Goal: Book appointment/travel/reservation

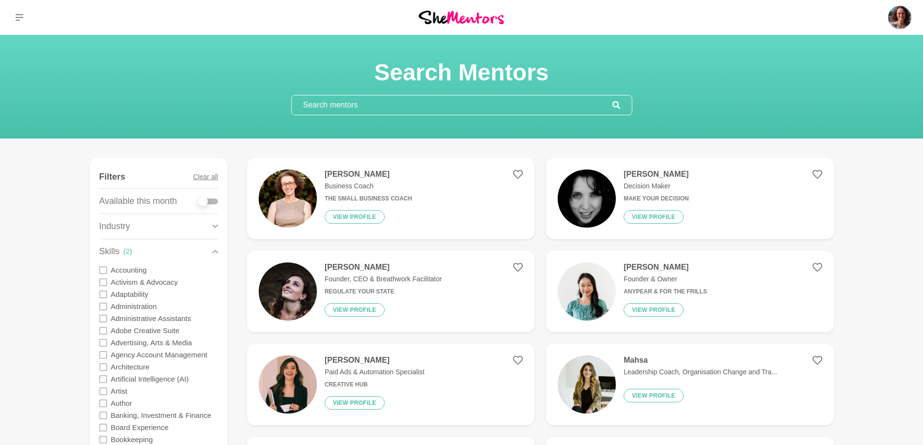
click at [395, 108] on input "text" at bounding box center [452, 104] width 321 height 19
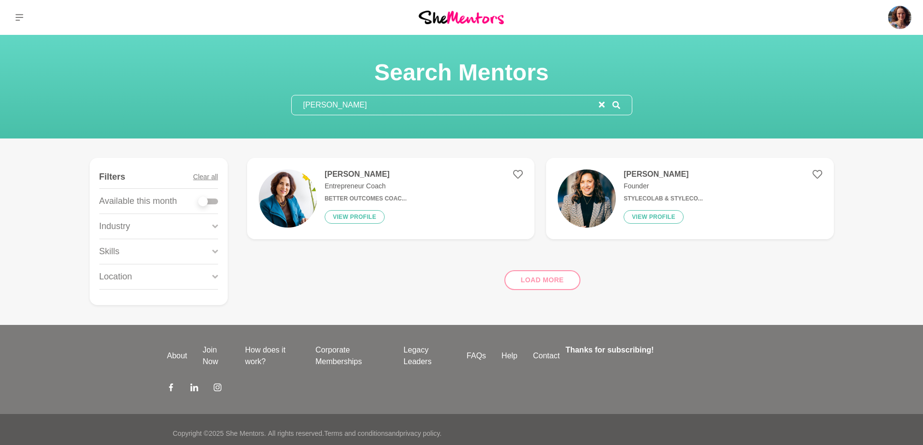
type input "[PERSON_NAME]"
click at [363, 178] on h4 "[PERSON_NAME]" at bounding box center [366, 175] width 82 height 10
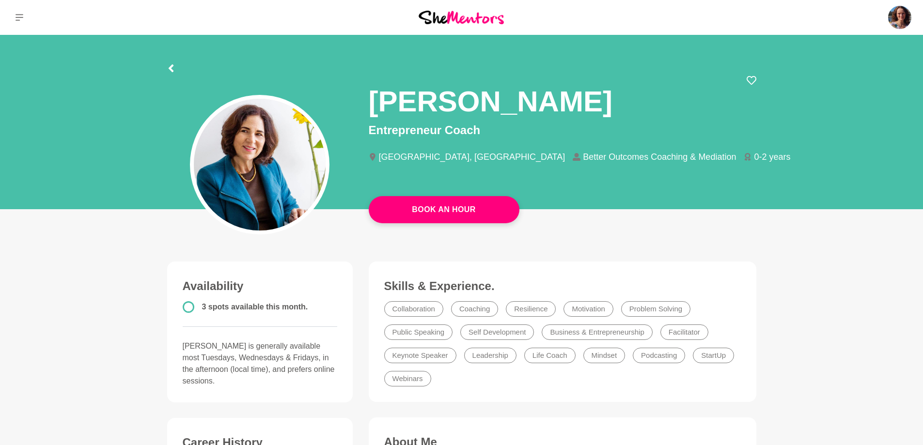
click at [185, 307] on circle at bounding box center [188, 307] width 10 height 10
click at [454, 214] on link "Book An Hour" at bounding box center [444, 209] width 151 height 27
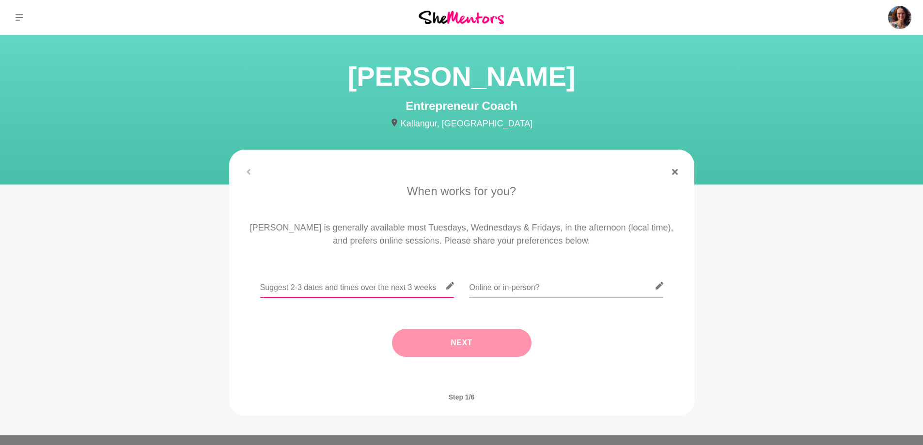
click at [270, 288] on input "text" at bounding box center [357, 286] width 194 height 24
click at [291, 287] on input "text" at bounding box center [357, 286] width 194 height 24
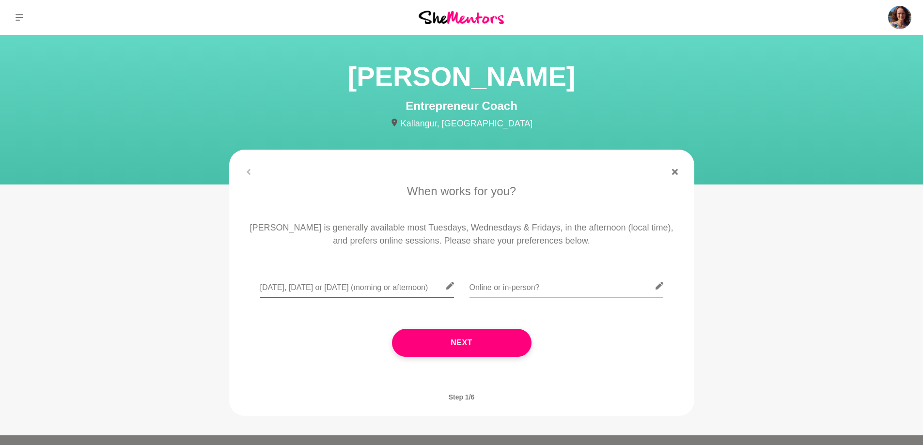
click at [291, 289] on input "[DATE], [DATE] or [DATE] (morning or afternoon)" at bounding box center [357, 286] width 194 height 24
click at [332, 288] on input "[DATE] 16, [DATE] or [DATE] (morning or afternoon)" at bounding box center [357, 286] width 194 height 24
click at [378, 289] on input "[DATE] 16, [DATE] 17 or [DATE] (morning or afternoon)" at bounding box center [357, 286] width 194 height 24
type input "[DATE] 16, [DATE] 17 or [DATE] (morning or afternoon)"
click at [510, 289] on input "text" at bounding box center [567, 286] width 194 height 24
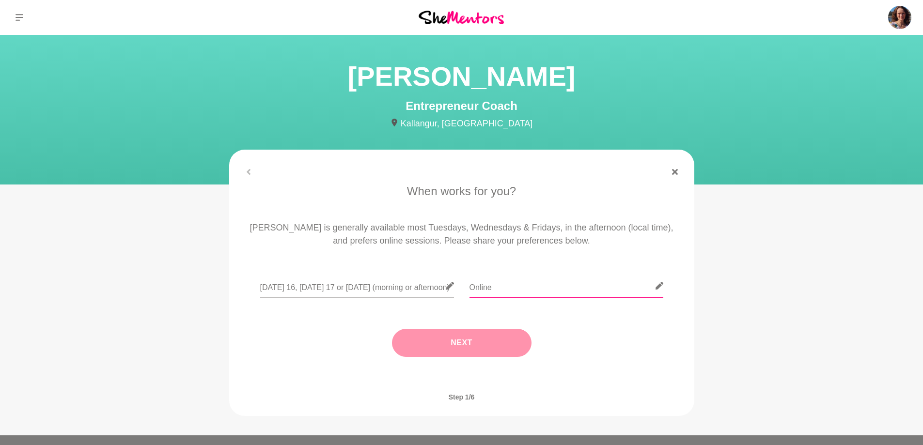
type input "Online"
click at [462, 342] on button "Next" at bounding box center [462, 343] width 140 height 28
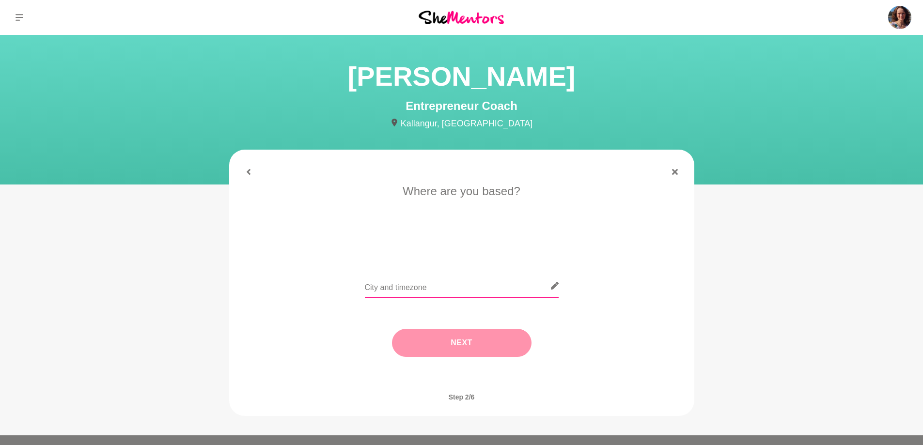
click at [402, 289] on input "text" at bounding box center [462, 286] width 194 height 24
type input "[GEOGRAPHIC_DATA]"
click at [466, 350] on button "Next" at bounding box center [462, 343] width 140 height 28
click at [389, 284] on input "text" at bounding box center [462, 286] width 194 height 24
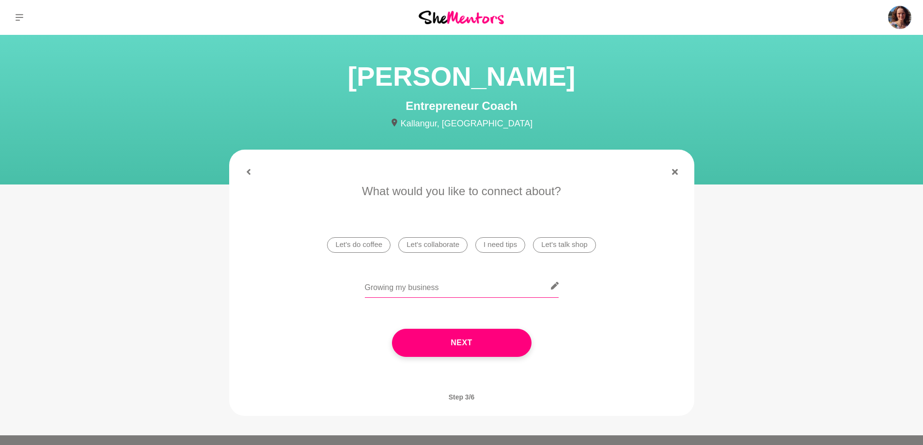
click at [369, 285] on input "Growing my business" at bounding box center [462, 286] width 194 height 24
click at [400, 290] on input "Streamlinging and growing my business" at bounding box center [462, 286] width 194 height 24
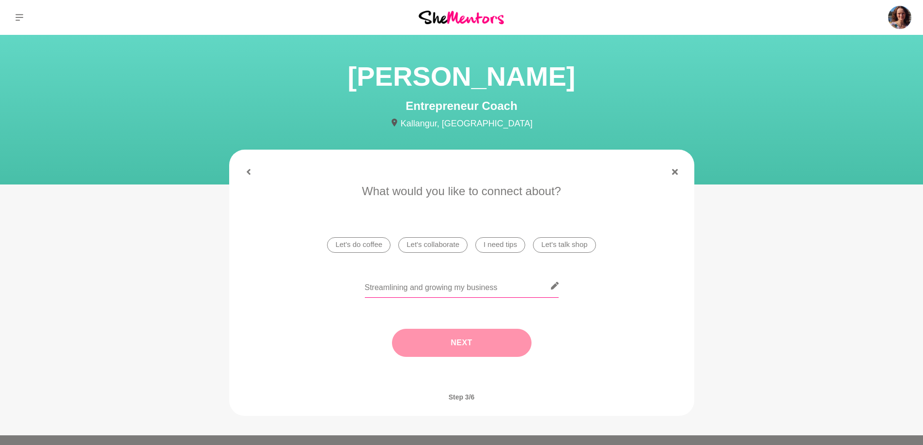
type input "Streamlining and growing my business"
click at [444, 344] on button "Next" at bounding box center [462, 343] width 140 height 28
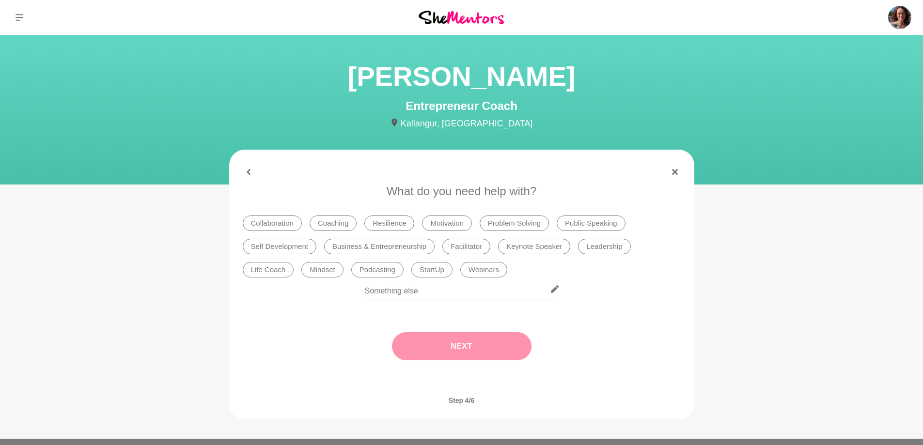
click at [372, 246] on li "Business & Entrepreneurship" at bounding box center [379, 247] width 111 height 16
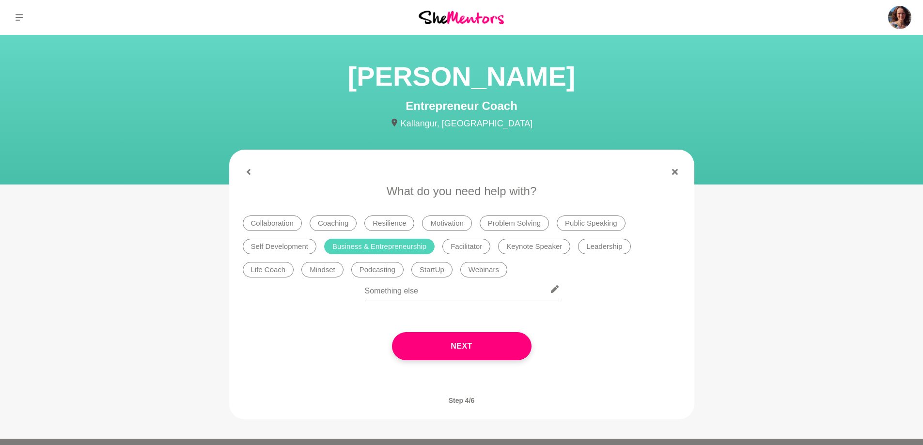
click at [328, 222] on li "Coaching" at bounding box center [333, 224] width 47 height 16
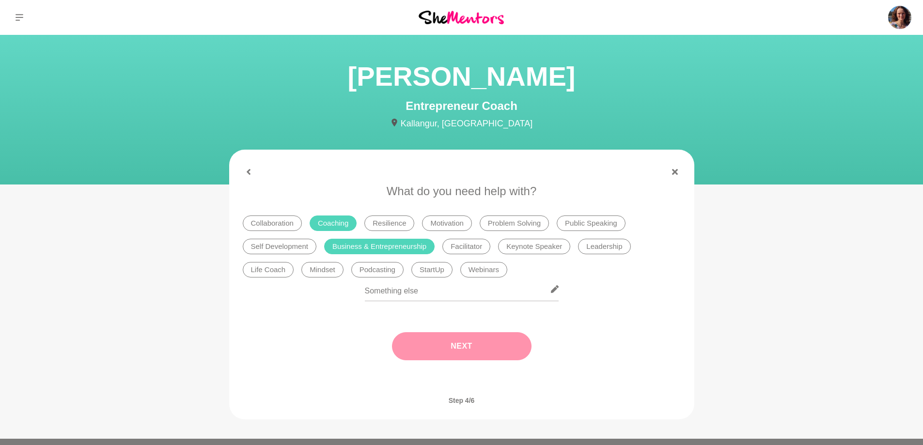
click at [452, 347] on button "Next" at bounding box center [462, 347] width 140 height 28
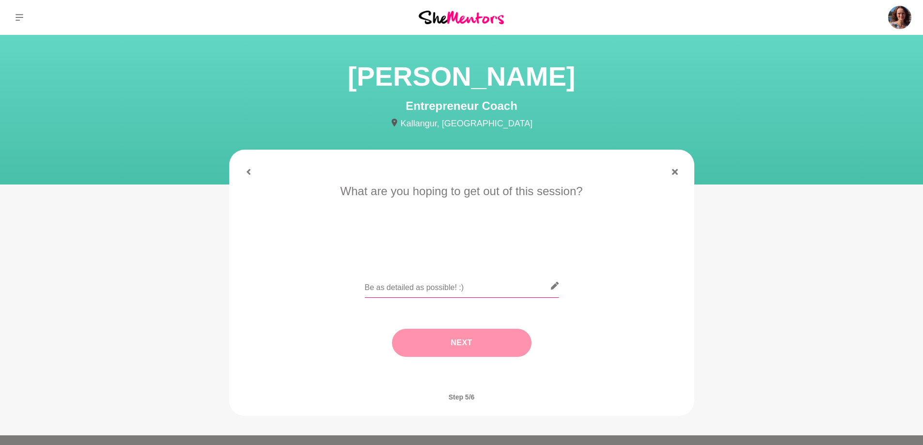
click at [366, 287] on input "text" at bounding box center [462, 286] width 194 height 24
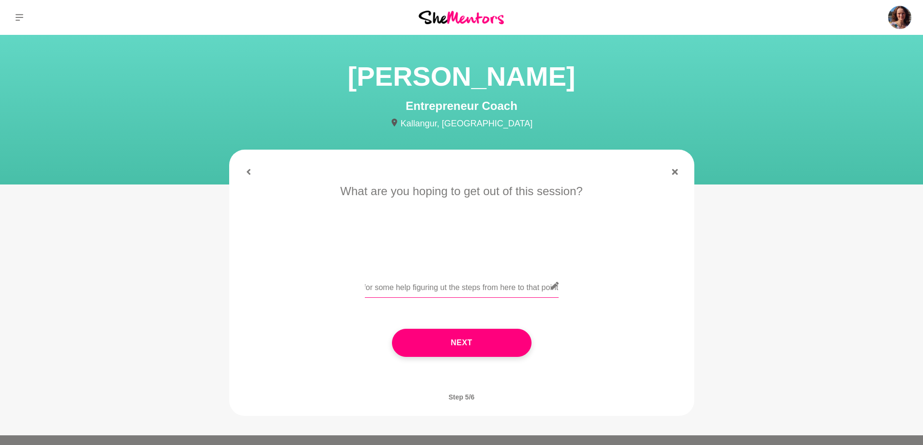
scroll to position [0, 676]
click at [440, 288] on input "I'm in the 2nd year of my business, but I need help with systems and processes …" at bounding box center [462, 286] width 194 height 24
click at [517, 289] on input "I'm in the 2nd year of my business, but I need help with systems and processes …" at bounding box center [462, 286] width 194 height 24
type input "I'm in the 2nd year of my business, but I need help with systems and processes …"
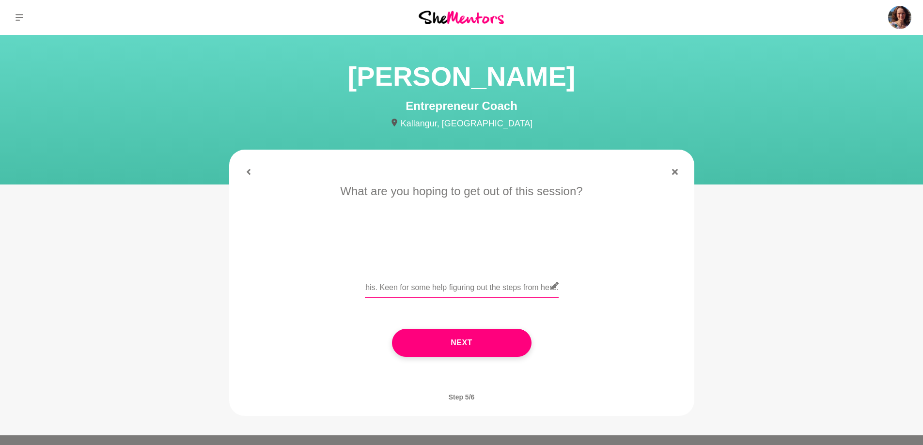
scroll to position [0, 0]
click at [535, 286] on div "I'm in the 2nd year of my business, but I need help with systems and processes …" at bounding box center [462, 291] width 438 height 35
drag, startPoint x: 365, startPoint y: 286, endPoint x: 609, endPoint y: 290, distance: 244.3
click at [609, 290] on div "I'm in the 2nd year of my business, but I need help with systems and processes …" at bounding box center [462, 291] width 438 height 35
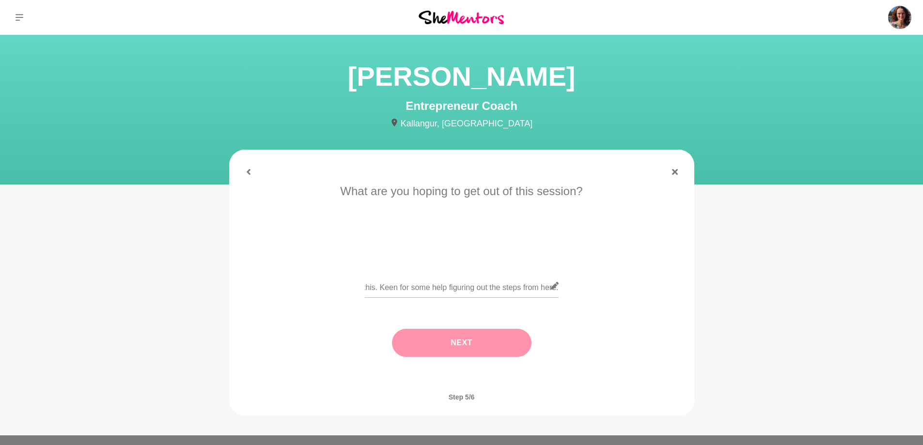
click at [464, 348] on button "Next" at bounding box center [462, 343] width 140 height 28
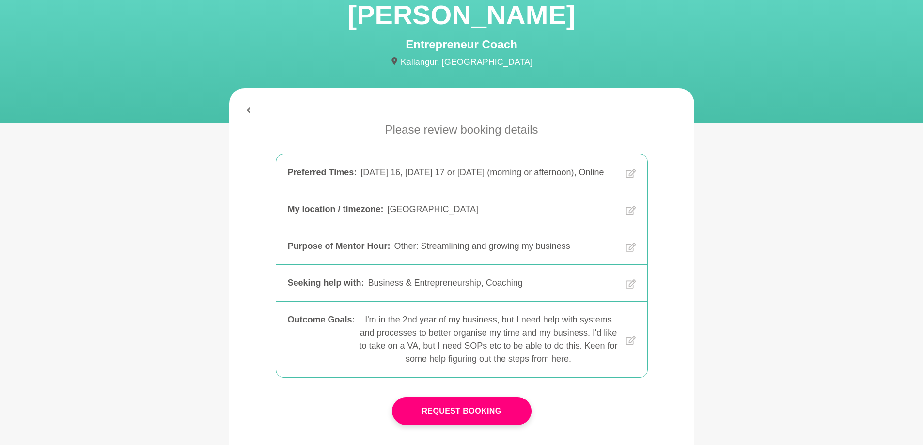
scroll to position [194, 0]
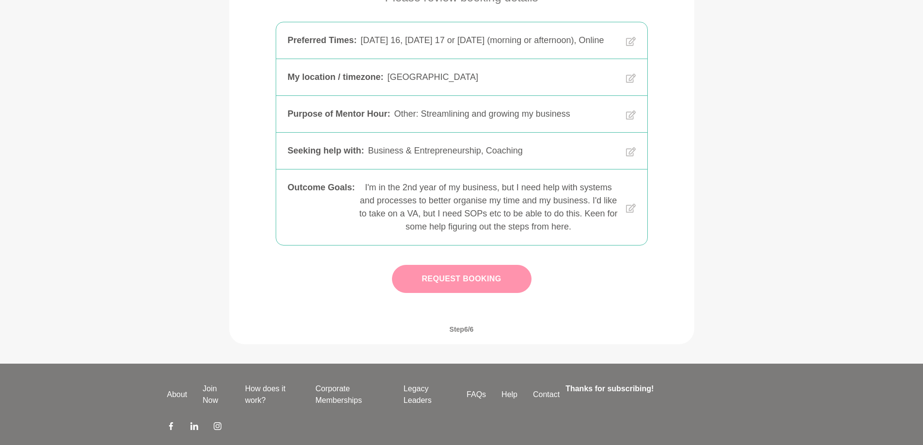
click at [458, 293] on button "Request Booking" at bounding box center [462, 279] width 140 height 28
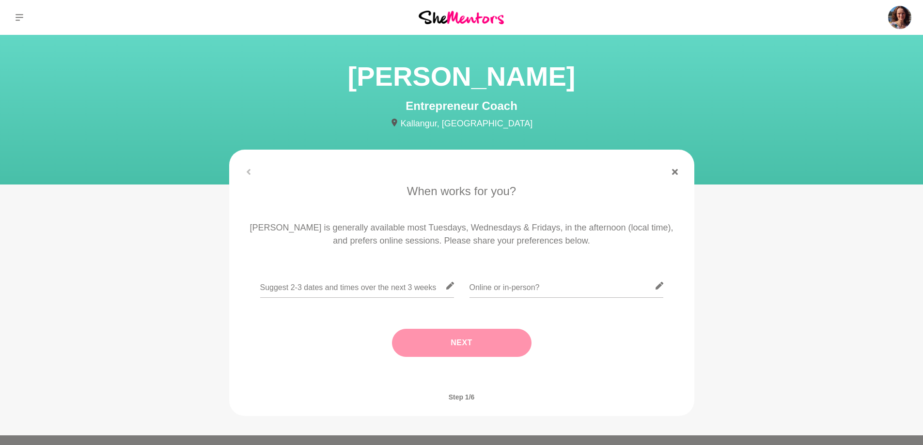
scroll to position [118, 0]
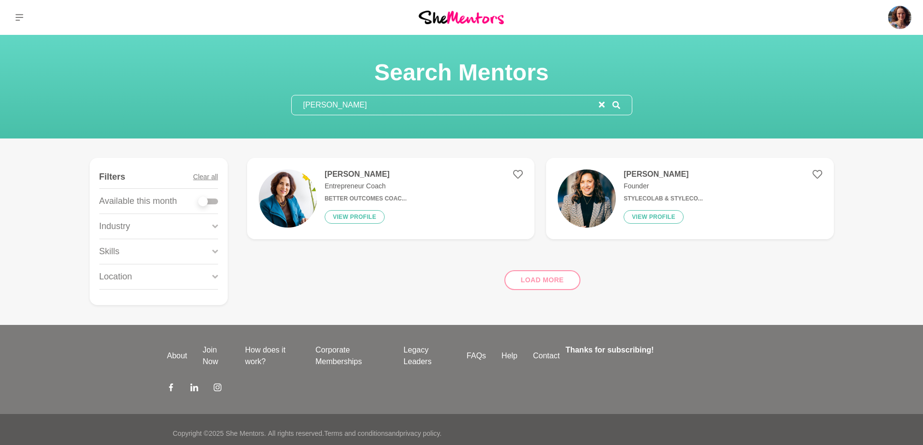
click at [330, 106] on input "[PERSON_NAME]" at bounding box center [445, 104] width 307 height 19
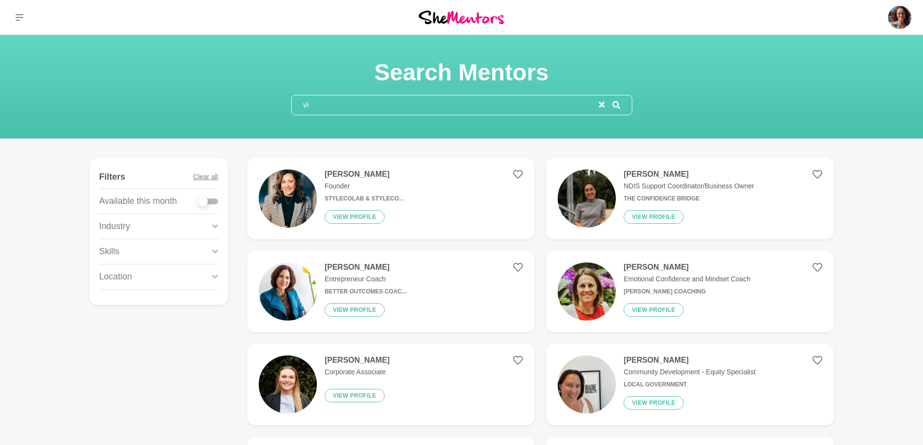
type input "v"
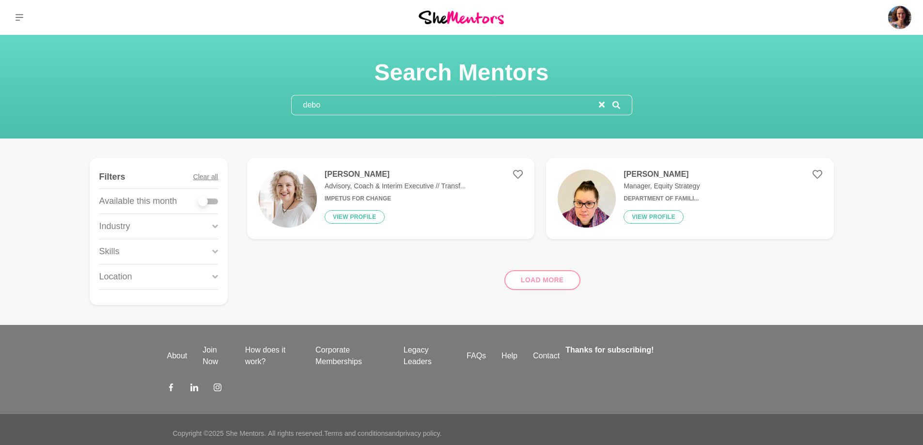
type input "debo"
click at [338, 174] on h4 "[PERSON_NAME]" at bounding box center [396, 175] width 142 height 10
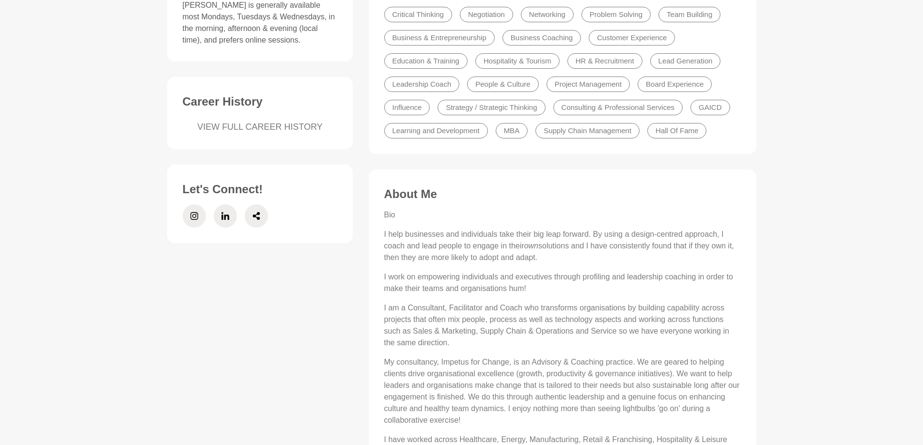
scroll to position [388, 0]
